Goal: Information Seeking & Learning: Learn about a topic

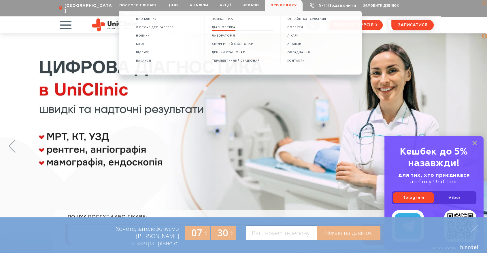
click at [226, 26] on link "ДІАГНОСТИКА" at bounding box center [224, 27] width 24 height 5
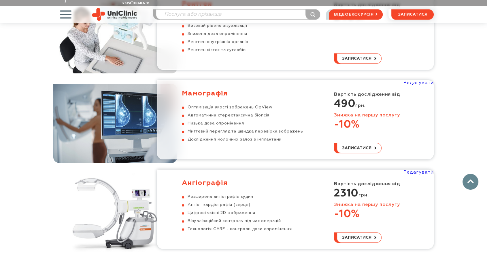
scroll to position [801, 0]
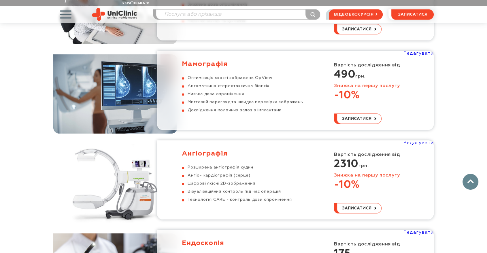
click at [213, 60] on h3 "Мамографія" at bounding box center [242, 64] width 121 height 9
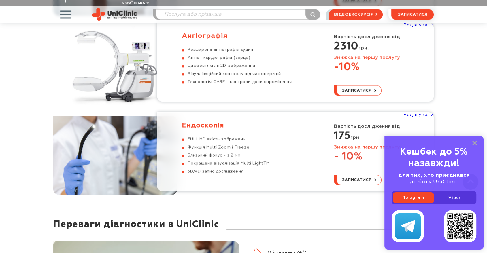
scroll to position [865, 0]
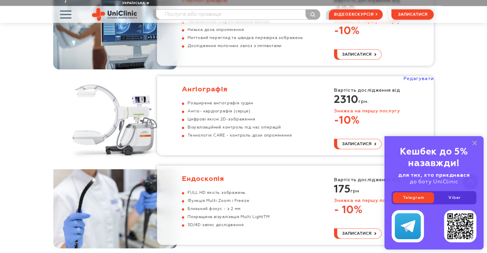
click at [206, 85] on h3 "Ангіографія" at bounding box center [237, 89] width 110 height 9
click at [217, 175] on h3 "Ендоскопія" at bounding box center [226, 179] width 88 height 9
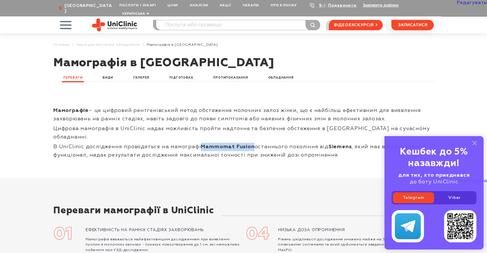
drag, startPoint x: 199, startPoint y: 131, endPoint x: 251, endPoint y: 131, distance: 52.2
click at [251, 144] on span "В UniClinic дослідження проводяться на мамографі Mammomat Fusion останнього пок…" at bounding box center [239, 151] width 373 height 14
copy strong "Mammomat Fusion"
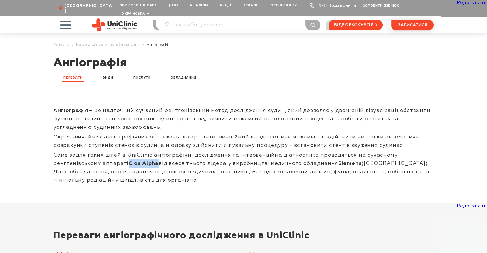
drag, startPoint x: 157, startPoint y: 159, endPoint x: 128, endPoint y: 158, distance: 28.6
click at [128, 158] on span "Саме задля таких цілей в UniClinic ангіографічні дослідження та інтервенційна д…" at bounding box center [241, 168] width 376 height 30
copy strong "Cios Alpha"
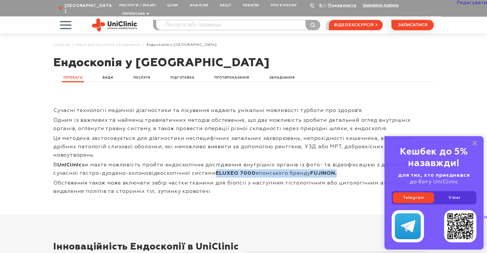
drag, startPoint x: 200, startPoint y: 158, endPoint x: 314, endPoint y: 156, distance: 114.8
click at [314, 161] on p "В UniClinic ви маєте можливість пройти ендоскопічне дослідження внутрішніх орга…" at bounding box center [243, 169] width 381 height 17
copy span "ELUXEO 7000 японського бренду FUJINON."
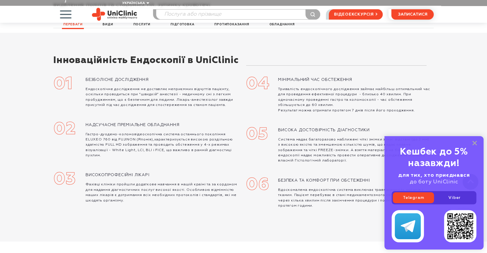
scroll to position [192, 0]
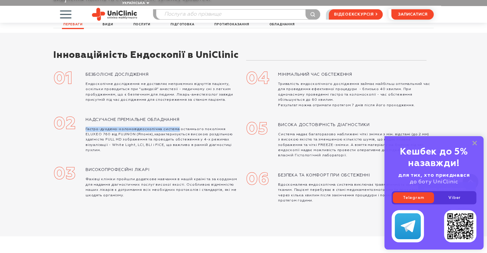
drag, startPoint x: 85, startPoint y: 114, endPoint x: 177, endPoint y: 113, distance: 91.7
click at [177, 127] on p "Гастро-дуодено-колоновідеоскопічна система останнього покоління ELUXEO 760 від …" at bounding box center [164, 140] width 156 height 27
copy p "Гастро-дуодено-колоновідеоскопічна система"
drag, startPoint x: 191, startPoint y: 120, endPoint x: 101, endPoint y: 126, distance: 90.8
click at [101, 127] on p "Гастро-дуодено-колоновідеоскопічна система останнього покоління ELUXEO 760 від …" at bounding box center [164, 140] width 156 height 27
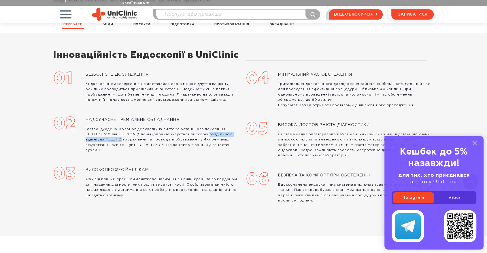
copy p "роздільною здатністю FULL HD"
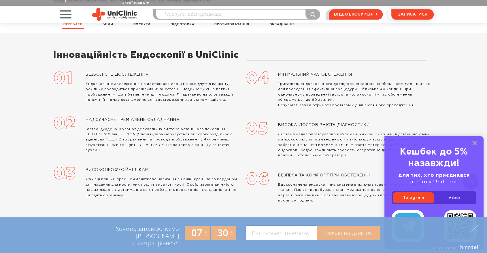
drag, startPoint x: 184, startPoint y: 124, endPoint x: 138, endPoint y: 128, distance: 45.7
click at [138, 128] on p "Гастро-дуодено-колоновідеоскопічна система останнього покоління ELUXEO 760 від …" at bounding box center [164, 140] width 156 height 27
drag, startPoint x: 185, startPoint y: 124, endPoint x: 181, endPoint y: 127, distance: 4.9
click at [181, 127] on p "Гастро-дуодено-колоновідеоскопічна система останнього покоління ELUXEO 760 від …" at bounding box center [164, 140] width 156 height 27
click at [181, 128] on p "Гастро-дуодено-колоновідеоскопічна система останнього покоління ELUXEO 760 від …" at bounding box center [164, 140] width 156 height 27
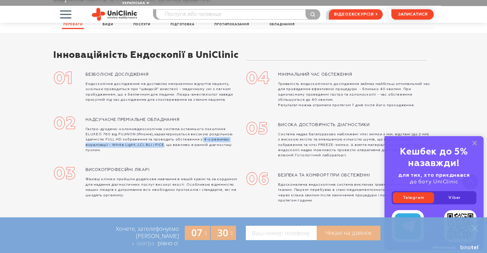
drag, startPoint x: 183, startPoint y: 125, endPoint x: 137, endPoint y: 130, distance: 45.5
click at [137, 130] on p "Гастро-дуодено-колоновідеоскопічна система останнього покоління ELUXEO 760 від …" at bounding box center [164, 140] width 156 height 27
copy p "4-х режимах візуалізації - White Light, LCI, BLI і FICE"
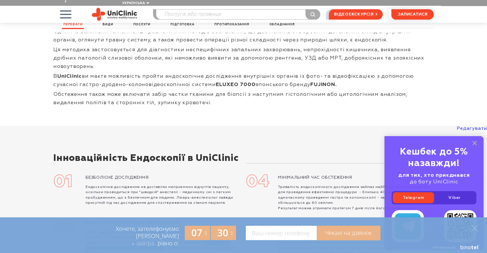
scroll to position [0, 0]
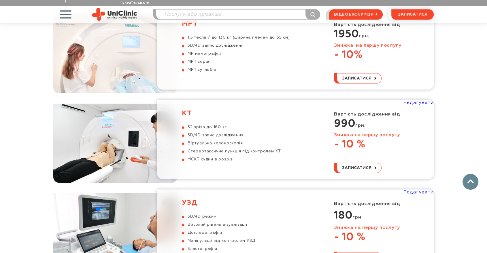
scroll to position [450, 0]
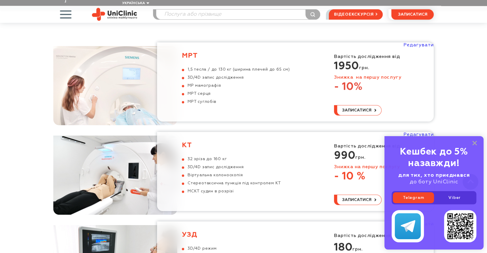
click at [189, 141] on h3 "КТ" at bounding box center [231, 145] width 99 height 9
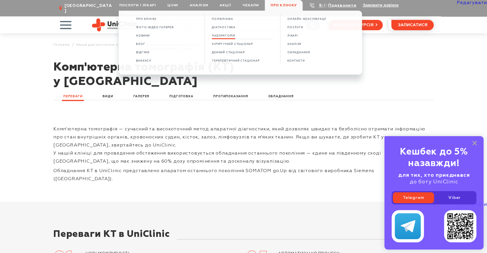
click at [231, 35] on span "ЛАБОРАТОРІЯ" at bounding box center [223, 35] width 23 height 3
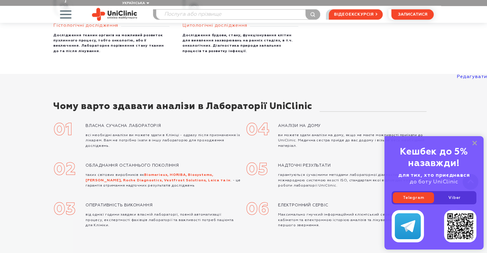
scroll to position [622, 0]
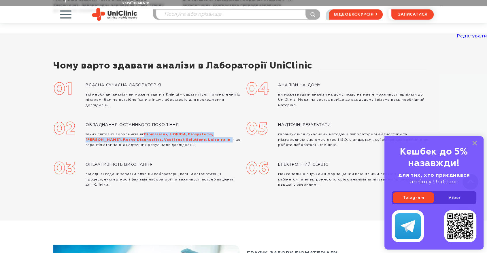
drag, startPoint x: 145, startPoint y: 127, endPoint x: 212, endPoint y: 134, distance: 67.5
click at [212, 134] on p "таких світових виробників як Biomerieux, HORIBA, Biosystems, [PERSON_NAME], Roc…" at bounding box center [164, 140] width 156 height 16
copy p "Biomerieux, HORIBA, Biosystems, [PERSON_NAME], Roche Diagnostics, Vestfrost Sol…"
